Goal: Task Accomplishment & Management: Manage account settings

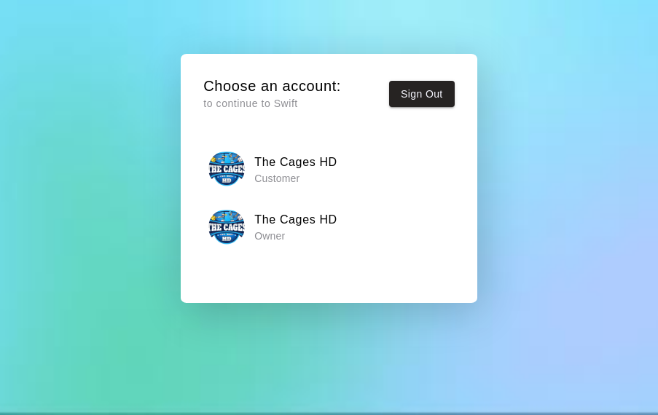
click at [298, 221] on h6 "The Cages HD" at bounding box center [295, 219] width 83 height 19
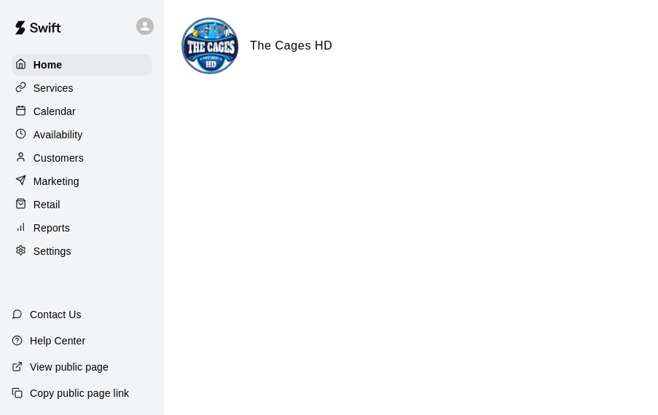
click at [60, 115] on p "Calendar" at bounding box center [54, 111] width 42 height 15
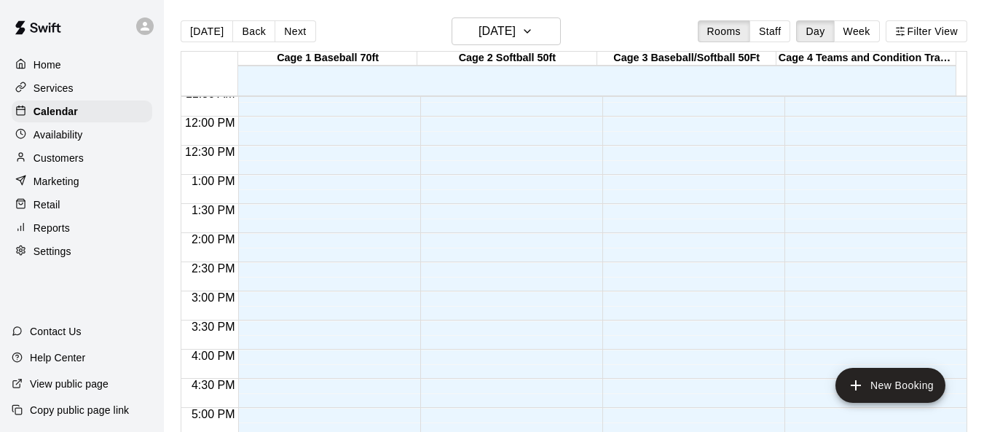
scroll to position [388, 0]
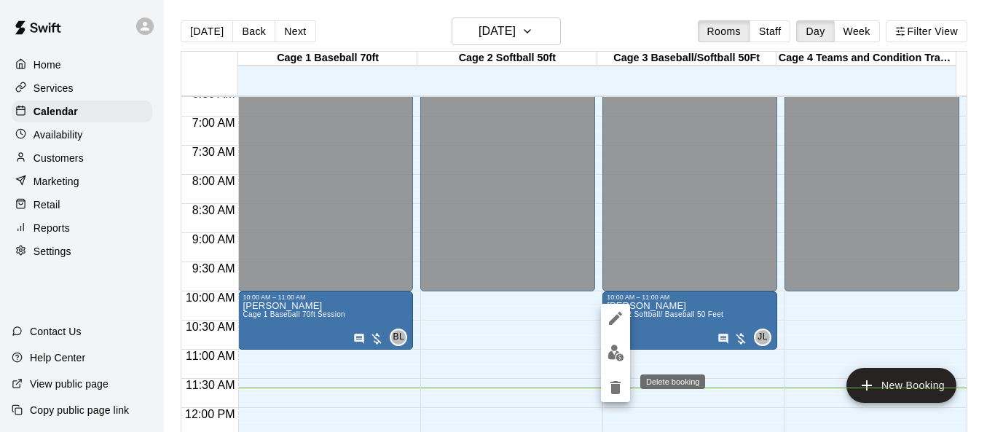
click at [618, 387] on icon "delete" at bounding box center [615, 387] width 10 height 13
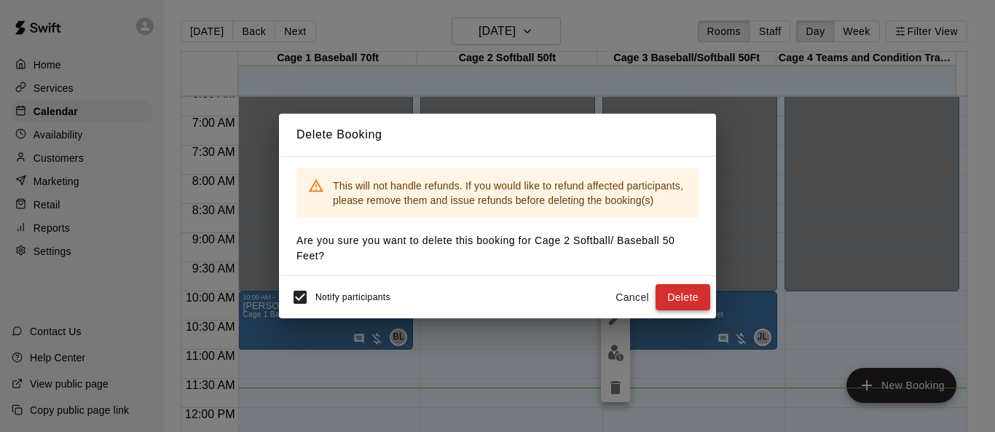
click at [657, 297] on button "Delete" at bounding box center [682, 297] width 55 height 27
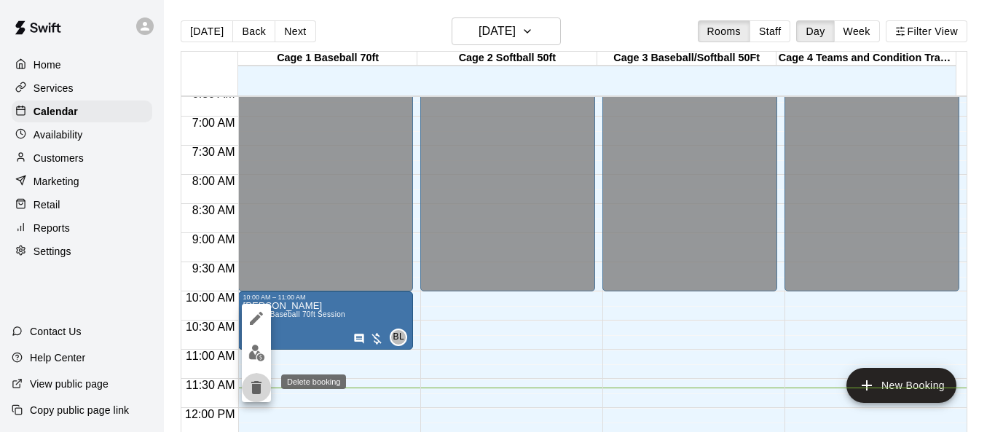
click at [252, 387] on icon "delete" at bounding box center [256, 387] width 10 height 13
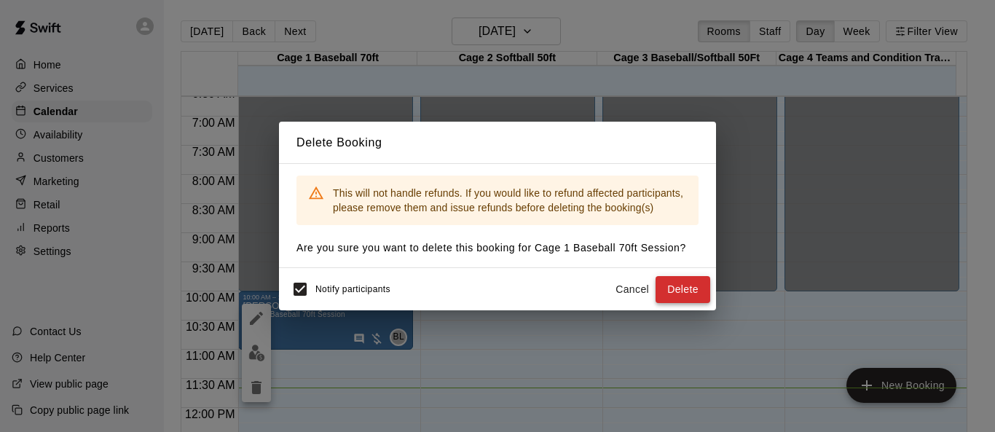
click at [657, 286] on button "Delete" at bounding box center [682, 289] width 55 height 27
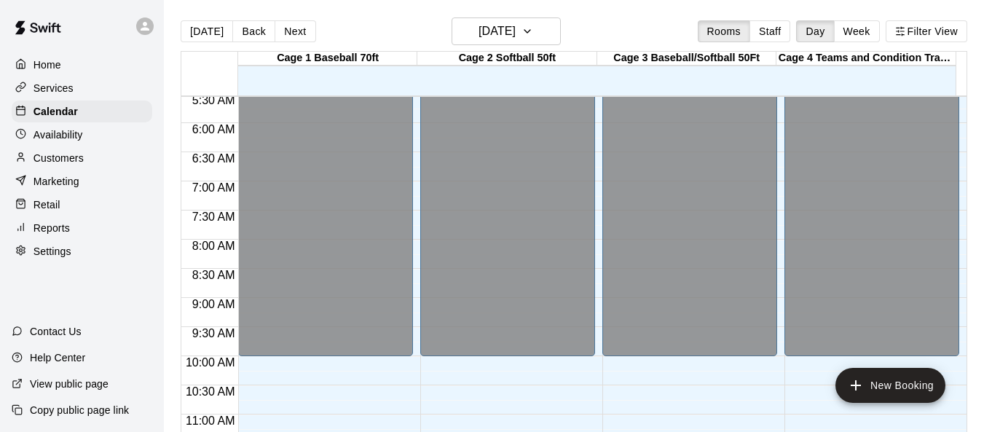
scroll to position [315, 0]
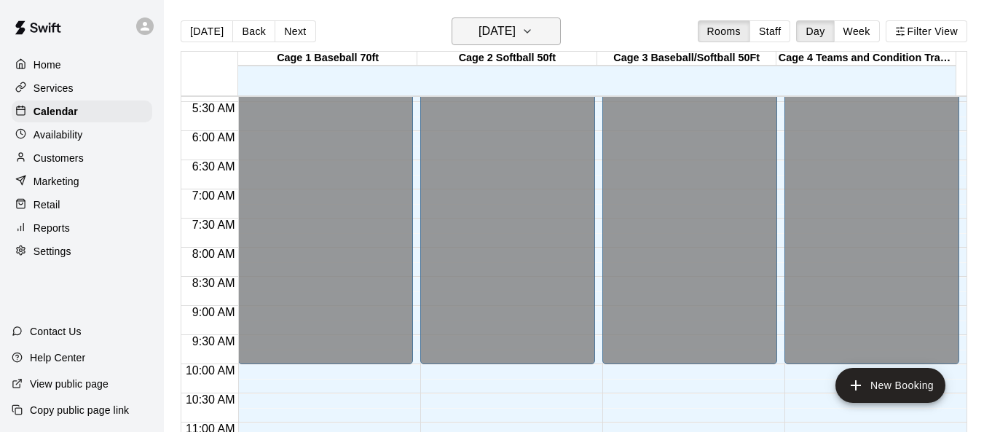
click at [533, 28] on icon "button" at bounding box center [527, 31] width 12 height 17
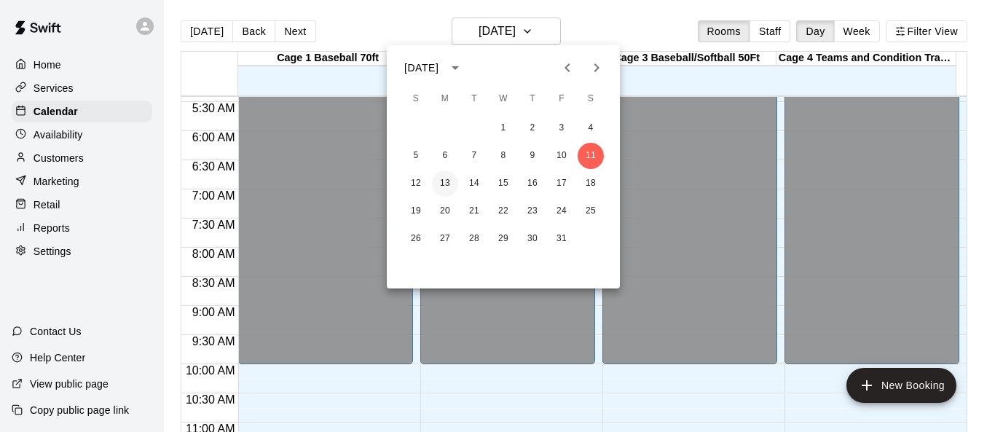
click at [443, 179] on button "13" at bounding box center [445, 183] width 26 height 26
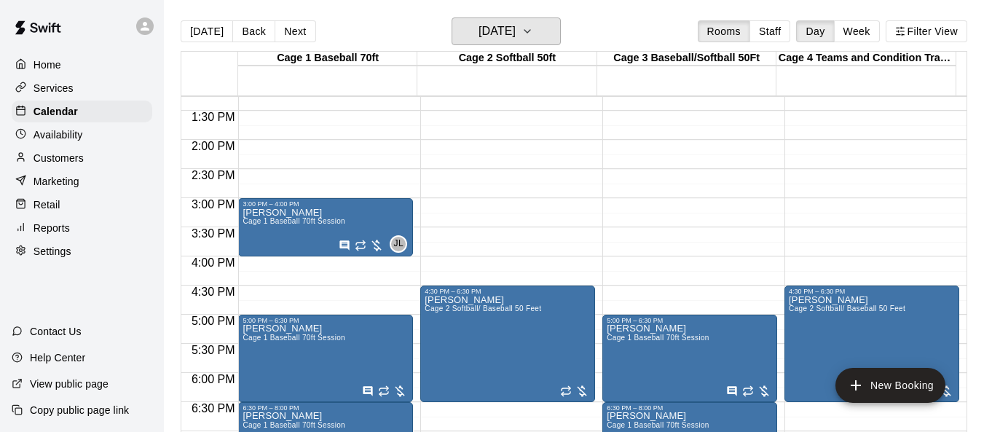
scroll to position [971, 0]
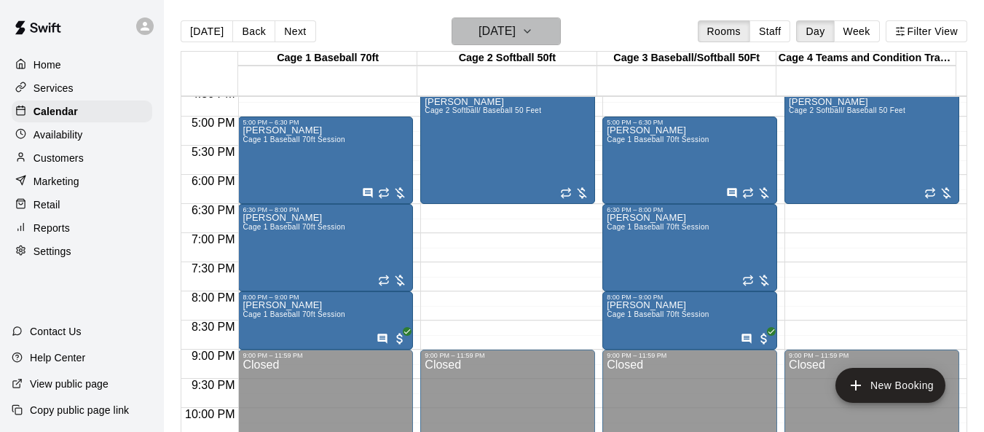
click at [533, 35] on icon "button" at bounding box center [527, 31] width 12 height 17
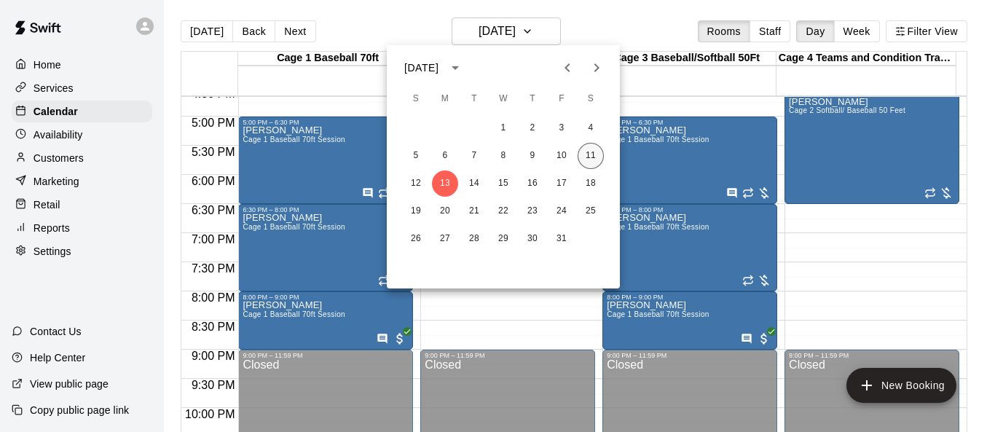
click at [586, 155] on button "11" at bounding box center [590, 156] width 26 height 26
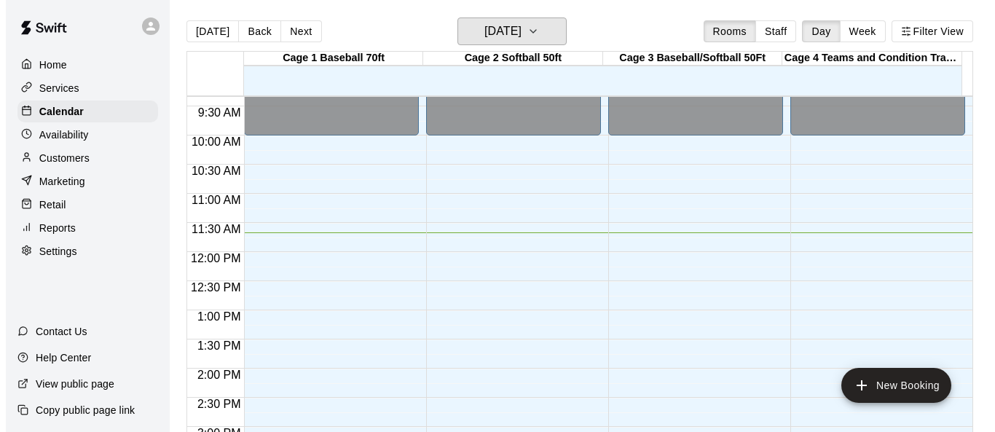
scroll to position [607, 0]
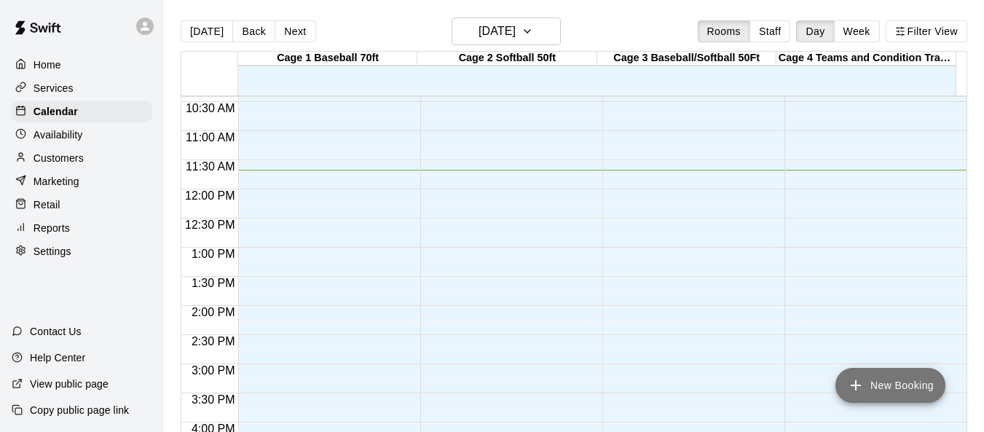
click at [657, 390] on button "New Booking" at bounding box center [890, 385] width 110 height 35
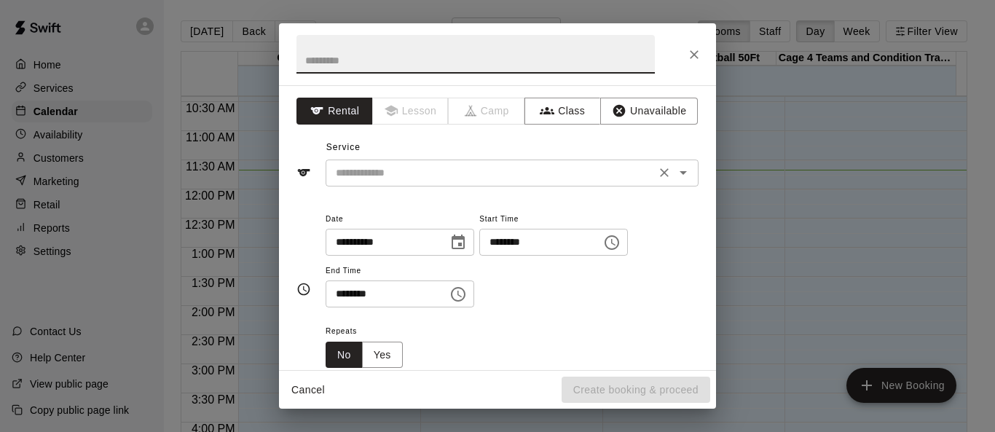
click at [657, 175] on icon "Open" at bounding box center [682, 172] width 17 height 17
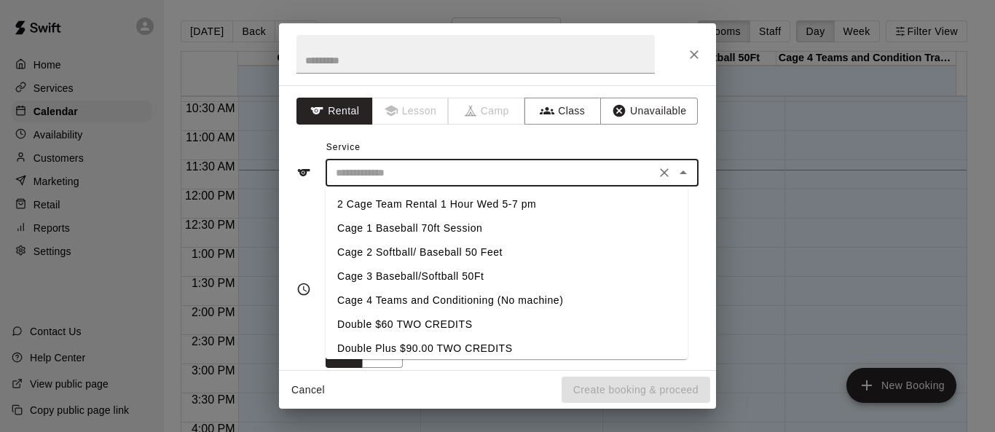
click at [456, 244] on li "Cage 2 Softball/ Baseball 50 Feet" at bounding box center [507, 252] width 362 height 24
type input "**********"
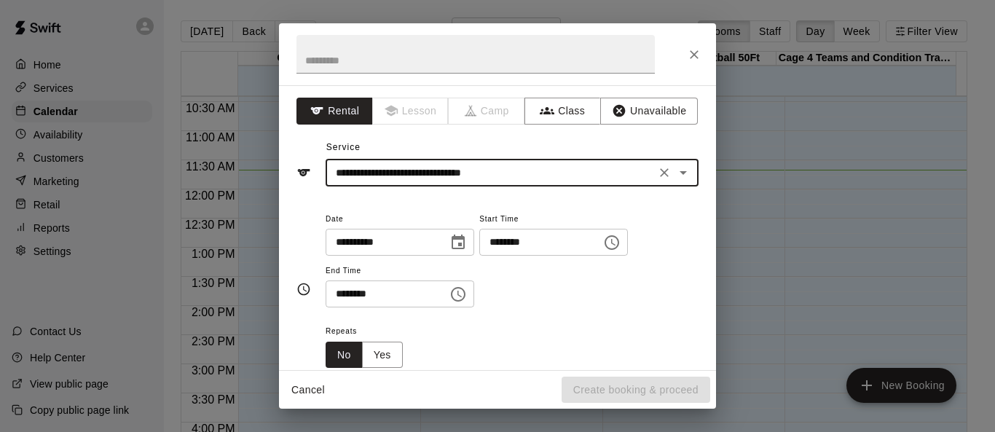
click at [620, 247] on icon "Choose time, selected time is 11:00 AM" at bounding box center [611, 242] width 17 height 17
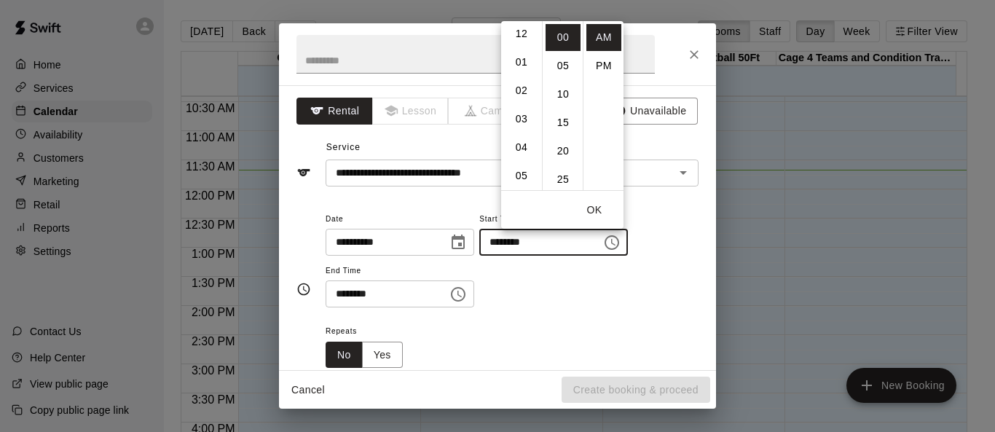
scroll to position [0, 0]
click at [521, 38] on li "12" at bounding box center [521, 37] width 35 height 27
click at [607, 65] on li "PM" at bounding box center [603, 65] width 35 height 27
type input "********"
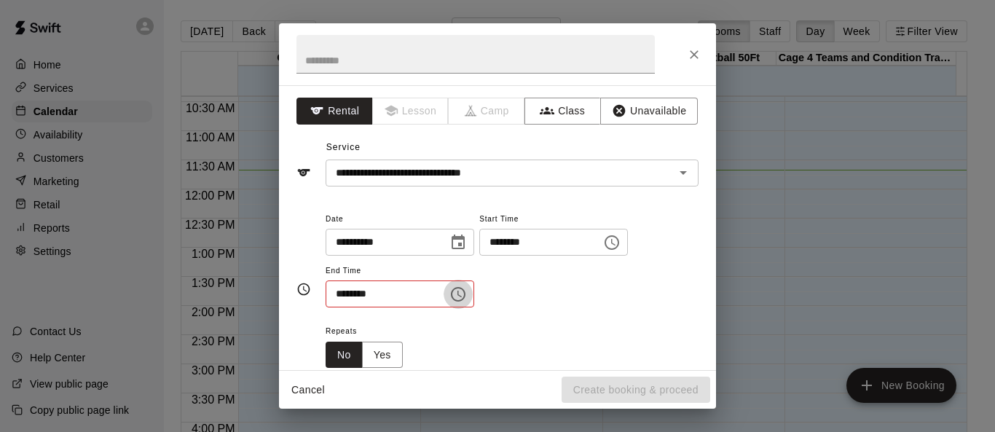
click at [467, 293] on icon "Choose time, selected time is 11:30 AM" at bounding box center [457, 293] width 17 height 17
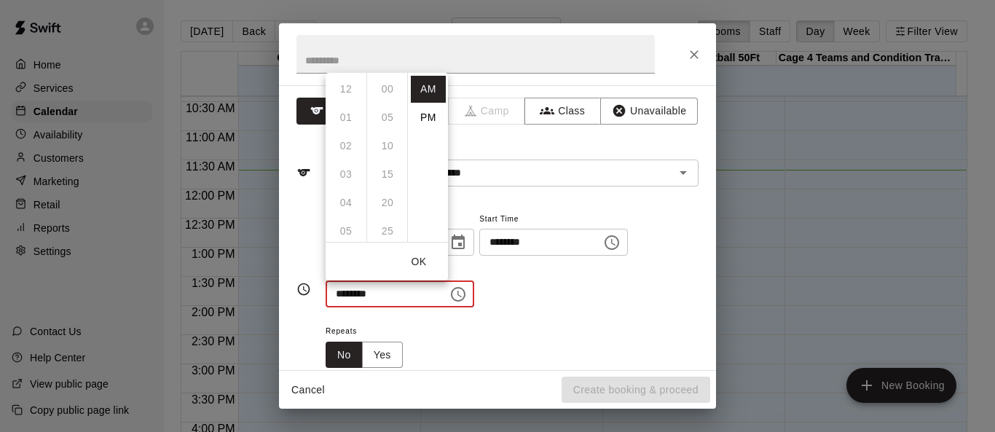
scroll to position [170, 0]
click at [430, 113] on li "PM" at bounding box center [428, 117] width 35 height 27
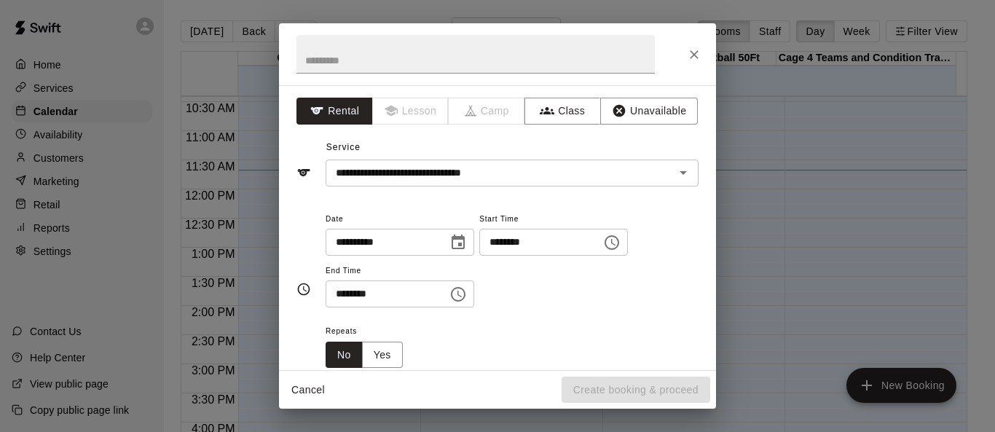
click at [467, 299] on icon "Choose time, selected time is 11:30 PM" at bounding box center [457, 293] width 17 height 17
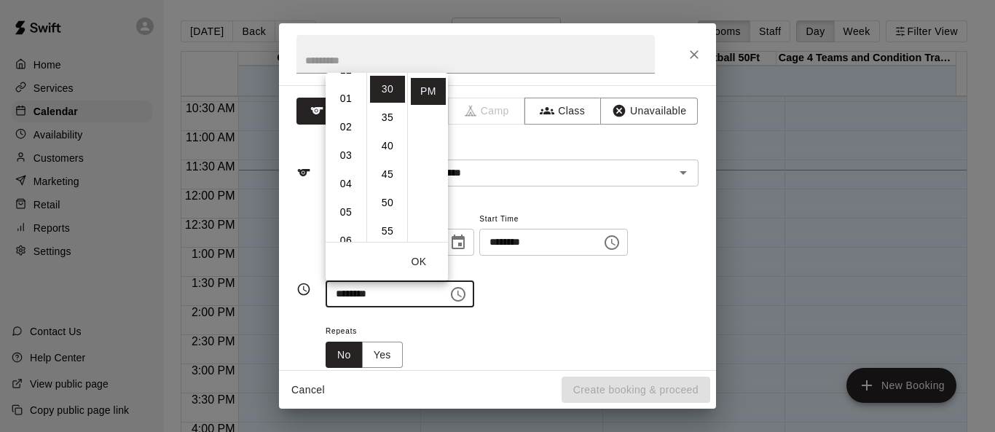
scroll to position [0, 0]
click at [344, 88] on li "12" at bounding box center [345, 89] width 35 height 27
type input "********"
click at [425, 261] on button "OK" at bounding box center [418, 261] width 47 height 27
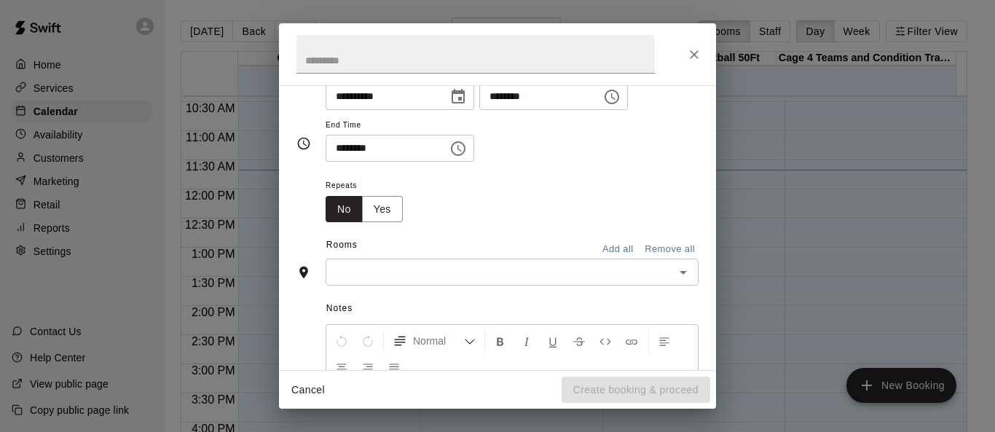
scroll to position [218, 0]
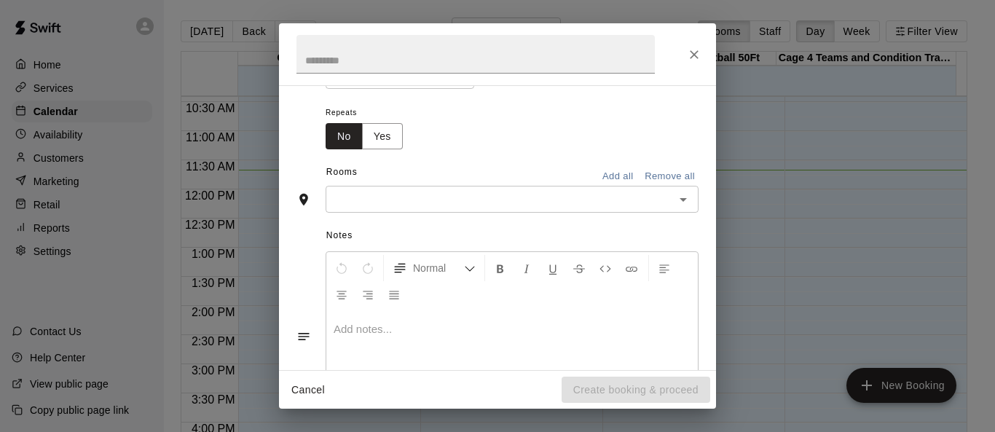
click at [657, 207] on icon "Open" at bounding box center [682, 199] width 17 height 17
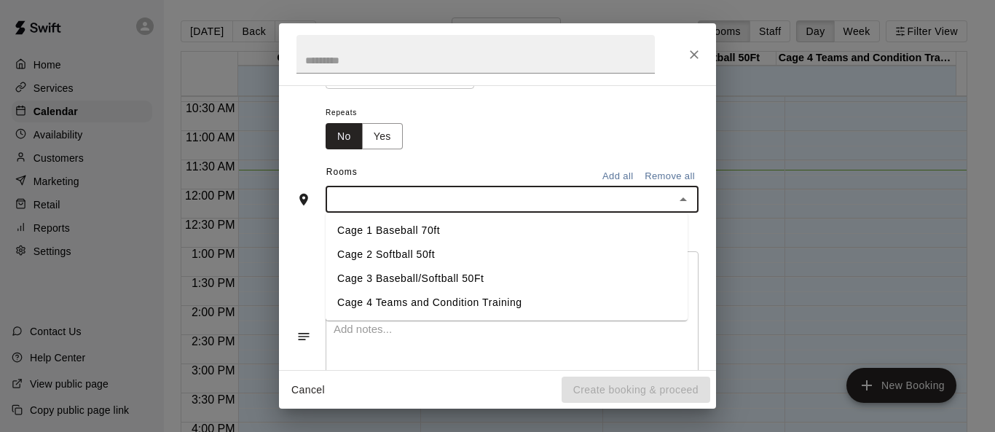
click at [414, 250] on li "Cage 2 Softball 50ft" at bounding box center [507, 254] width 362 height 24
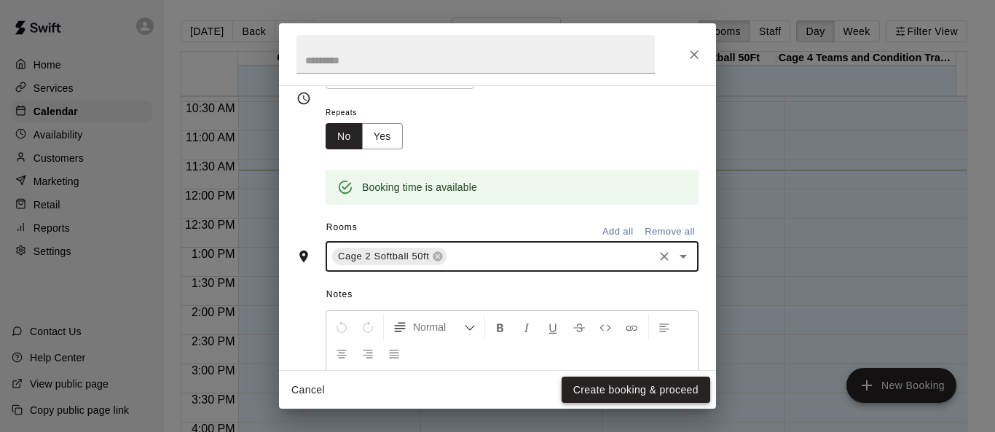
click at [626, 390] on button "Create booking & proceed" at bounding box center [635, 389] width 149 height 27
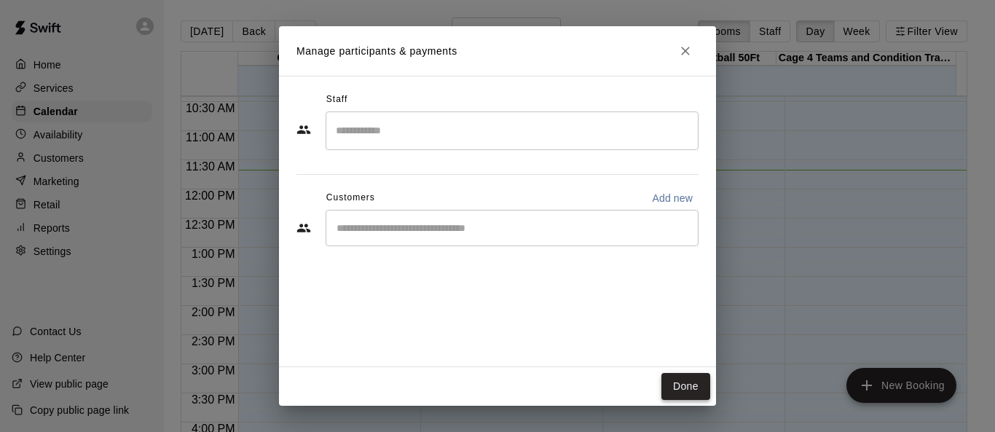
click at [657, 379] on button "Done" at bounding box center [685, 386] width 49 height 27
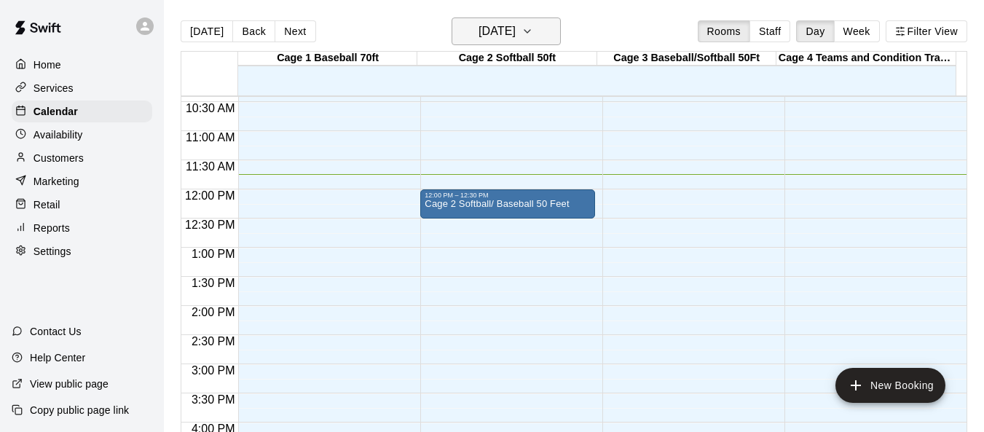
click at [533, 30] on icon "button" at bounding box center [527, 31] width 12 height 17
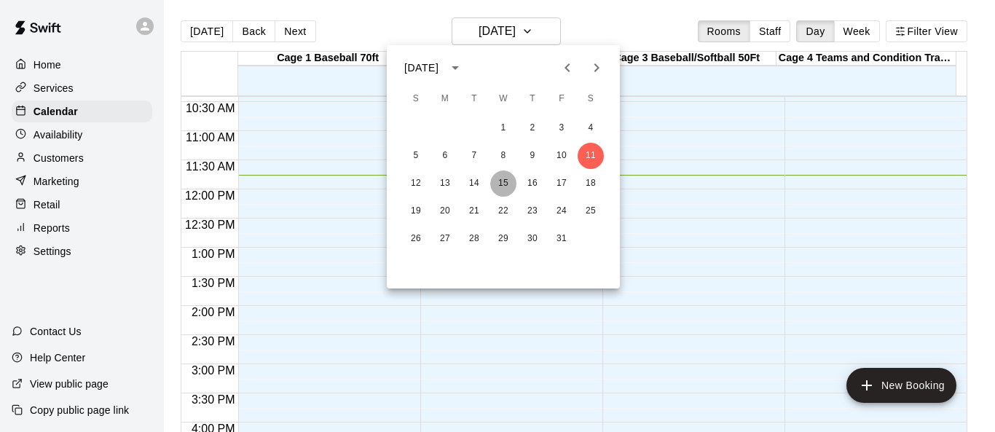
click at [504, 187] on button "15" at bounding box center [503, 183] width 26 height 26
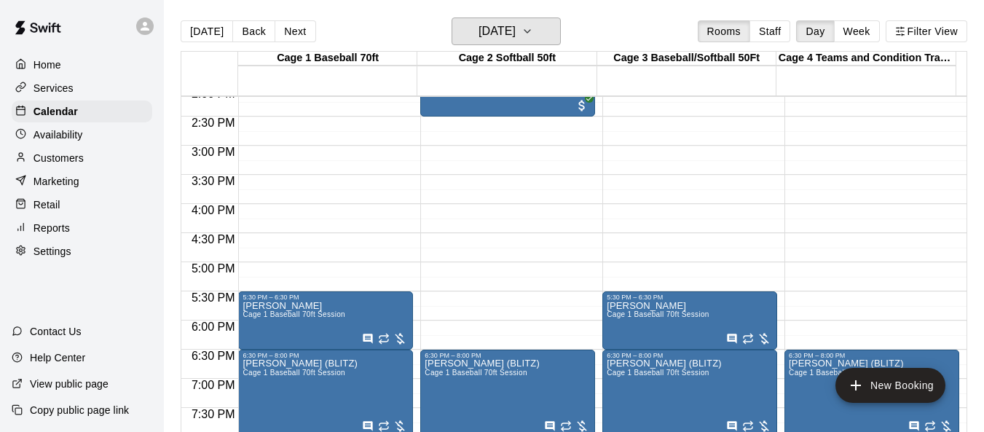
scroll to position [679, 0]
